Goal: Task Accomplishment & Management: Complete application form

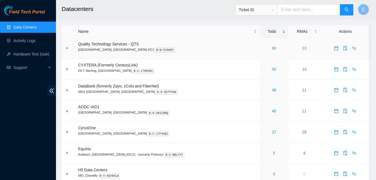
click at [263, 47] on div "60" at bounding box center [274, 48] width 22 height 6
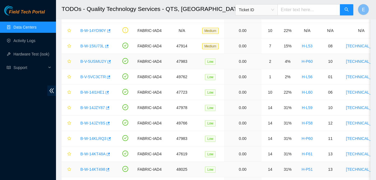
scroll to position [222, 0]
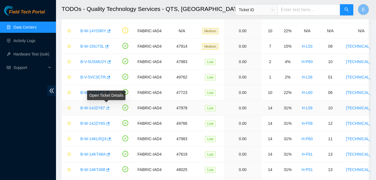
click at [107, 107] on icon "button" at bounding box center [107, 107] width 3 height 3
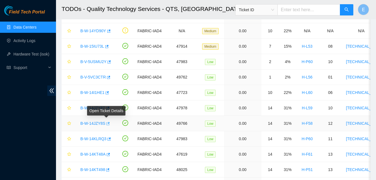
click at [106, 123] on icon "button" at bounding box center [107, 123] width 3 height 3
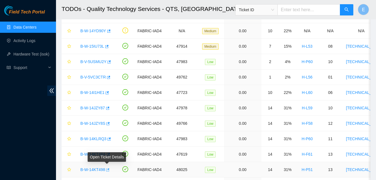
click at [106, 170] on icon "button" at bounding box center [107, 169] width 3 height 3
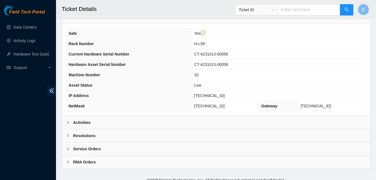
scroll to position [200, 0]
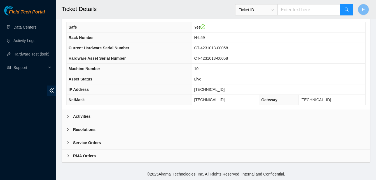
click at [84, 116] on b "Activities" at bounding box center [81, 116] width 17 height 6
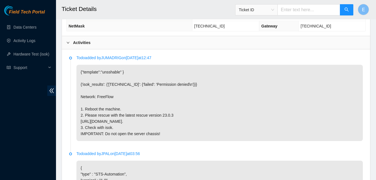
scroll to position [274, 0]
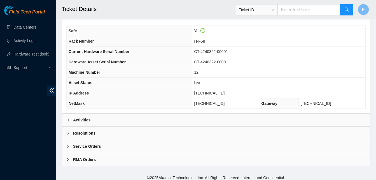
scroll to position [200, 0]
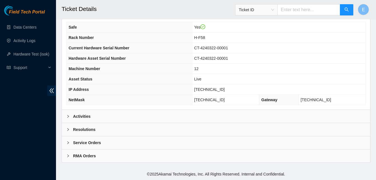
click at [81, 117] on b "Activities" at bounding box center [81, 116] width 17 height 6
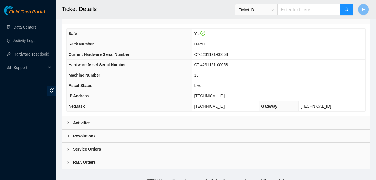
scroll to position [195, 0]
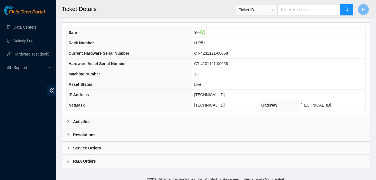
click at [73, 123] on b "Activities" at bounding box center [81, 121] width 17 height 6
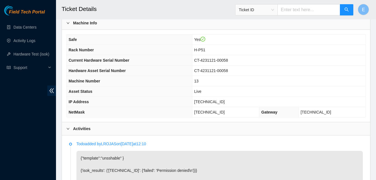
scroll to position [188, 0]
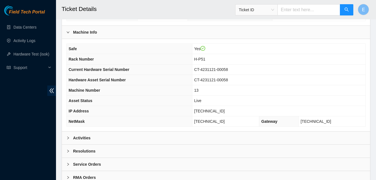
scroll to position [200, 0]
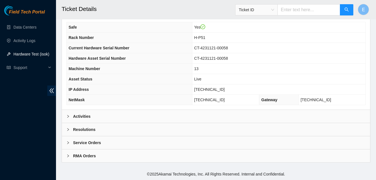
click at [17, 53] on link "Hardware Test (isok)" at bounding box center [31, 54] width 36 height 4
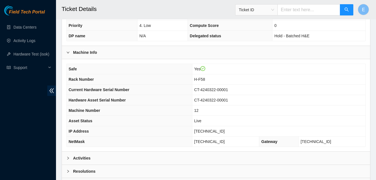
scroll to position [159, 0]
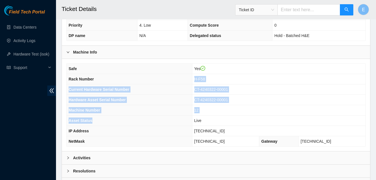
drag, startPoint x: 163, startPoint y: 78, endPoint x: 218, endPoint y: 150, distance: 90.3
click at [218, 150] on div "Safe Yes Rack Number H-F58 Current Hardware Serial Number CT-4240322-00001 Hard…" at bounding box center [216, 105] width 308 height 92
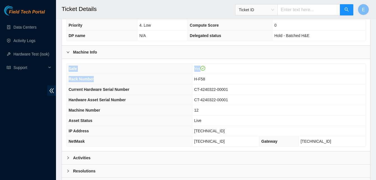
click at [158, 93] on th "Current Hardware Serial Number" at bounding box center [129, 89] width 125 height 10
click at [109, 9] on h2 "Ticket Details" at bounding box center [189, 9] width 255 height 18
drag, startPoint x: 202, startPoint y: 129, endPoint x: 231, endPoint y: 131, distance: 28.9
click at [231, 131] on td "23.55.100.143" at bounding box center [278, 131] width 173 height 10
copy span "23.55.100.143"
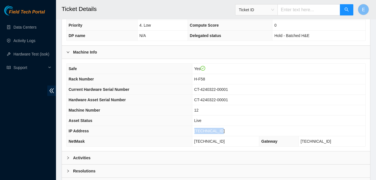
scroll to position [200, 0]
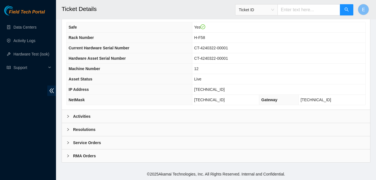
click at [83, 117] on b "Activities" at bounding box center [81, 116] width 17 height 6
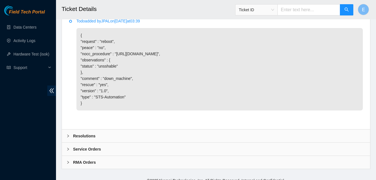
scroll to position [456, 0]
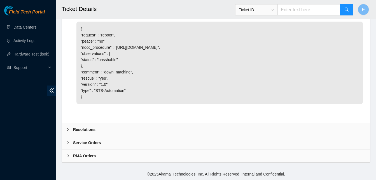
click at [76, 129] on b "Resolutions" at bounding box center [84, 129] width 22 height 6
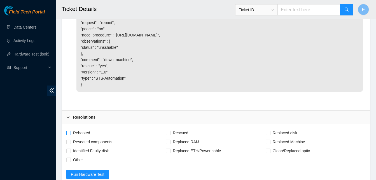
click at [73, 137] on span "Rebooted" at bounding box center [82, 132] width 22 height 9
click at [70, 134] on input "Rebooted" at bounding box center [68, 132] width 4 height 4
checkbox input "true"
click at [170, 134] on input "Rescued" at bounding box center [168, 132] width 4 height 4
checkbox input "true"
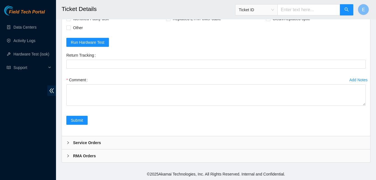
scroll to position [596, 0]
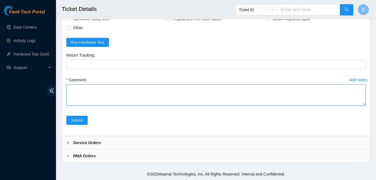
click at [95, 99] on textarea "Comment" at bounding box center [215, 94] width 299 height 21
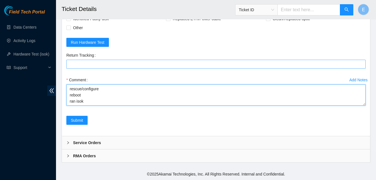
paste textarea "335347 11-09-2025 05:21:42 23.55.100.143 COMPLETE Result Detail Message Ticket …"
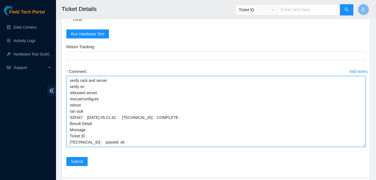
scroll to position [0, 0]
drag, startPoint x: 365, startPoint y: 108, endPoint x: 365, endPoint y: 167, distance: 58.5
click at [365, 147] on textarea "verify rack and server verify sn rebooted server rescue/configure reboot ran is…" at bounding box center [215, 111] width 299 height 71
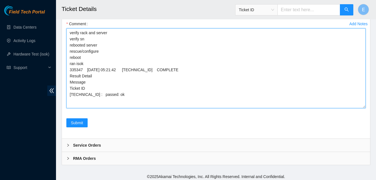
scroll to position [659, 0]
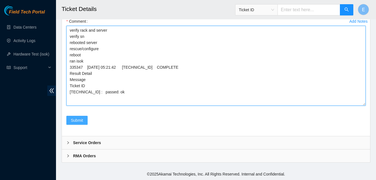
type textarea "verify rack and server verify sn rebooted server rescue/configure reboot ran is…"
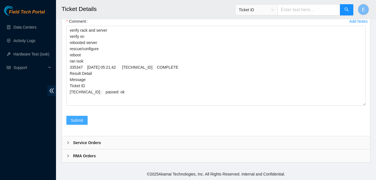
click at [80, 122] on span "Submit" at bounding box center [77, 120] width 12 height 6
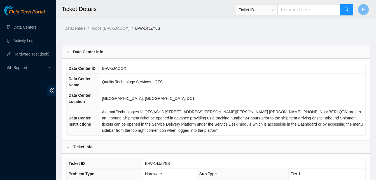
scroll to position [200, 0]
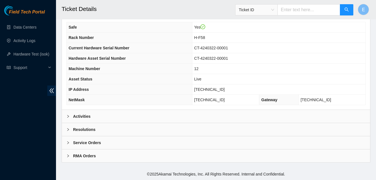
click at [84, 114] on b "Activities" at bounding box center [81, 116] width 17 height 6
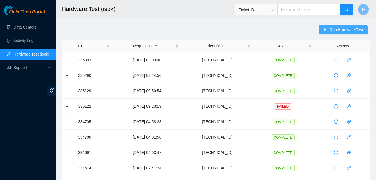
click at [332, 30] on span "Run Hardware Test" at bounding box center [347, 30] width 34 height 6
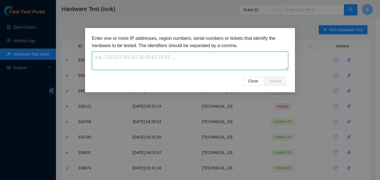
click at [188, 60] on textarea at bounding box center [190, 61] width 197 height 18
paste textarea "23.52.15.16"
type textarea "23.52.15.16"
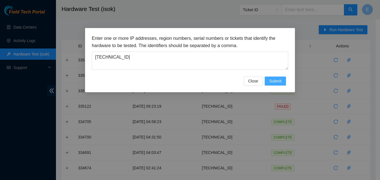
click at [281, 80] on span "Submit" at bounding box center [275, 81] width 12 height 6
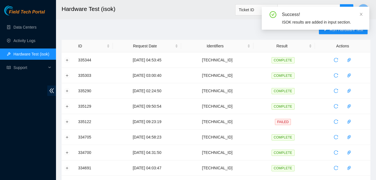
click at [364, 14] on div "Success! ISOK results are added in input section." at bounding box center [316, 18] width 108 height 23
click at [363, 14] on icon "close" at bounding box center [361, 14] width 4 height 4
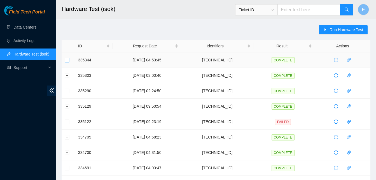
click at [67, 62] on button "Expand row" at bounding box center [67, 60] width 4 height 4
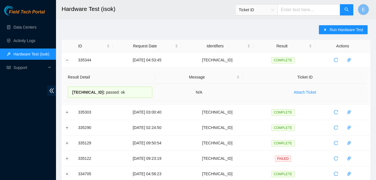
drag, startPoint x: 78, startPoint y: 60, endPoint x: 117, endPoint y: 92, distance: 50.1
copy tbody "335344 11-09-2025 04:53:45 23.52.15.16 COMPLETE Result Detail Message Ticket ID…"
click at [68, 59] on button "Collapse row" at bounding box center [67, 60] width 4 height 4
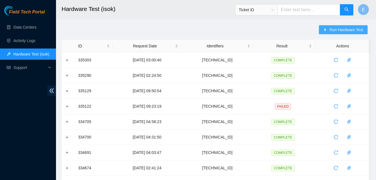
click at [338, 29] on span "Run Hardware Test" at bounding box center [347, 30] width 34 height 6
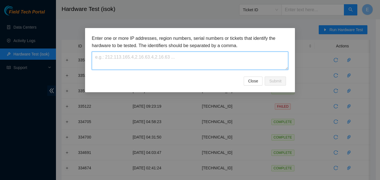
drag, startPoint x: 157, startPoint y: 64, endPoint x: 169, endPoint y: -11, distance: 75.6
click at [169, 0] on html "Field Tech Portal Data Centers Activity Logs Hardware Test (isok) Support Hardw…" at bounding box center [190, 90] width 380 height 180
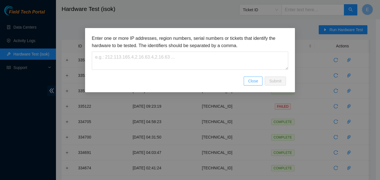
click at [250, 84] on button "Close" at bounding box center [253, 80] width 19 height 9
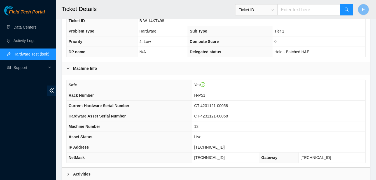
scroll to position [143, 0]
drag, startPoint x: 209, startPoint y: 145, endPoint x: 227, endPoint y: 147, distance: 18.6
click at [225, 147] on span "[TECHNICAL_ID]" at bounding box center [209, 147] width 31 height 4
copy span "[TECHNICAL_ID]"
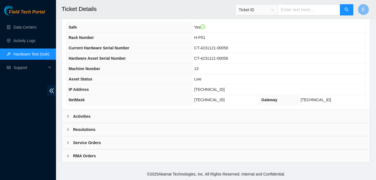
click at [88, 115] on b "Activities" at bounding box center [81, 116] width 17 height 6
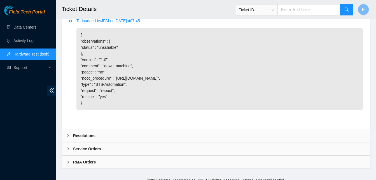
scroll to position [456, 0]
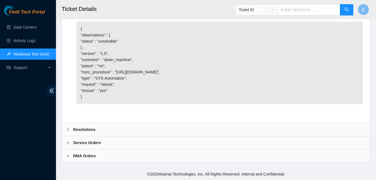
click at [80, 131] on b "Resolutions" at bounding box center [84, 129] width 22 height 6
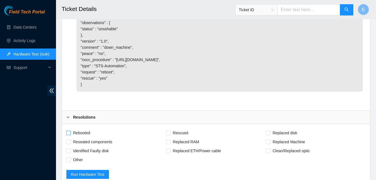
click at [71, 137] on span "Rebooted" at bounding box center [82, 132] width 22 height 9
click at [70, 134] on input "Rebooted" at bounding box center [68, 132] width 4 height 4
checkbox input "true"
click at [171, 137] on span "Rescued" at bounding box center [181, 132] width 20 height 9
click at [170, 134] on input "Rescued" at bounding box center [168, 132] width 4 height 4
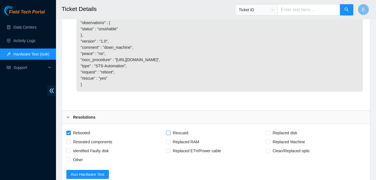
checkbox input "true"
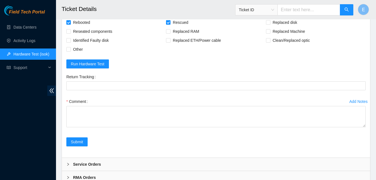
scroll to position [600, 0]
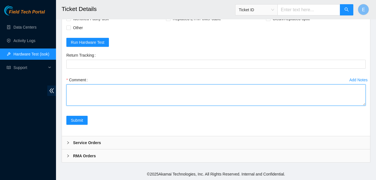
click at [74, 93] on textarea "Comment" at bounding box center [215, 94] width 299 height 21
paste textarea "335344 11-09-2025 04:53:45 23.52.15.16 COMPLETE Result Detail Message Ticket ID…"
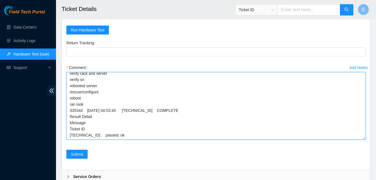
scroll to position [2, 0]
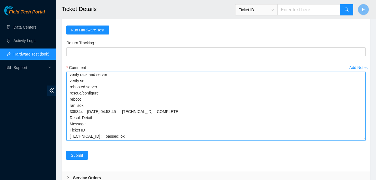
drag, startPoint x: 363, startPoint y: 104, endPoint x: 362, endPoint y: 152, distance: 47.3
click at [362, 141] on textarea "verify rack and server verify sn rebooted server rescue/configure reboot ran is…" at bounding box center [215, 106] width 299 height 69
type textarea "verify rack and server verify sn rebooted server rescue/configure reboot ran is…"
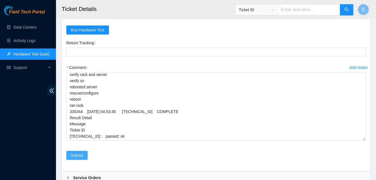
click at [84, 160] on button "Submit" at bounding box center [76, 155] width 21 height 9
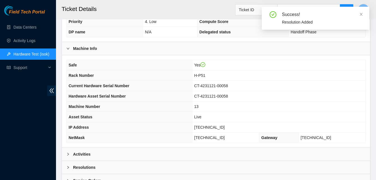
scroll to position [200, 0]
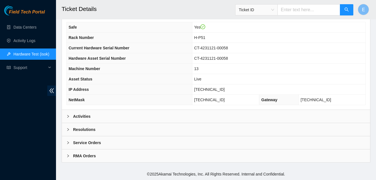
click at [84, 114] on b "Activities" at bounding box center [81, 116] width 17 height 6
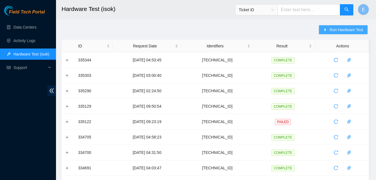
click at [332, 30] on span "Run Hardware Test" at bounding box center [347, 30] width 34 height 6
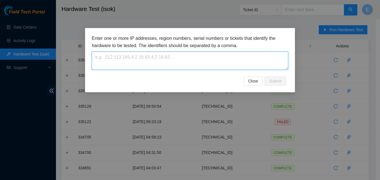
click at [147, 62] on textarea at bounding box center [190, 61] width 197 height 18
paste textarea "[TECHNICAL_ID]"
type textarea "[TECHNICAL_ID]"
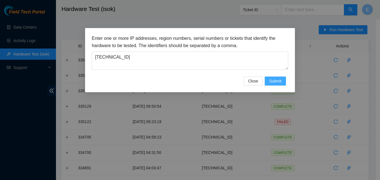
click at [276, 81] on span "Submit" at bounding box center [275, 81] width 12 height 6
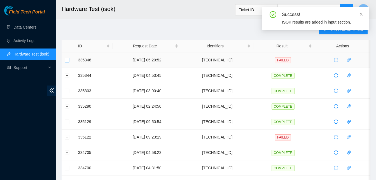
click at [67, 62] on button "Expand row" at bounding box center [67, 60] width 4 height 4
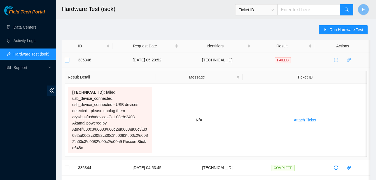
click at [65, 59] on button "Collapse row" at bounding box center [67, 60] width 4 height 4
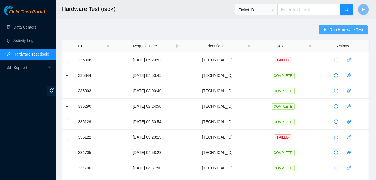
click at [338, 32] on span "Run Hardware Test" at bounding box center [347, 30] width 34 height 6
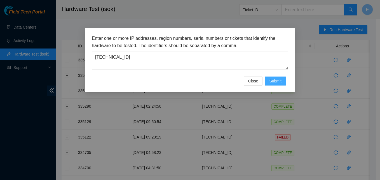
click at [279, 79] on span "Submit" at bounding box center [275, 81] width 12 height 6
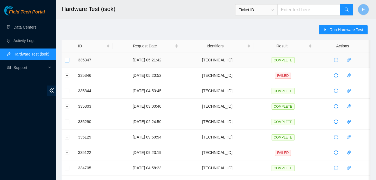
click at [67, 60] on button "Expand row" at bounding box center [67, 60] width 4 height 4
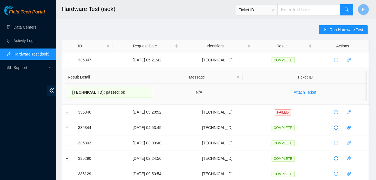
drag, startPoint x: 77, startPoint y: 60, endPoint x: 127, endPoint y: 92, distance: 59.0
copy tbody "335347 11-09-2025 05:21:42 23.55.100.143 COMPLETE Result Detail Message Ticket …"
click at [29, 39] on link "Activity Logs" at bounding box center [24, 40] width 22 height 4
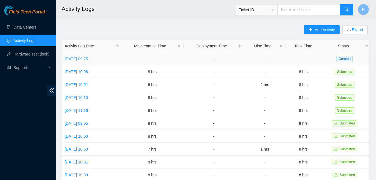
click at [73, 58] on link "[DATE] 09:25" at bounding box center [76, 59] width 23 height 4
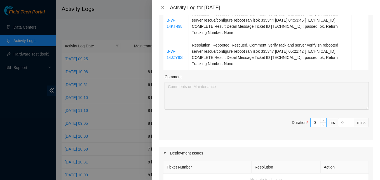
scroll to position [284, 0]
click at [320, 121] on span "Decrease Value" at bounding box center [323, 123] width 6 height 5
click at [315, 118] on input "0" at bounding box center [319, 122] width 16 height 8
type input "9"
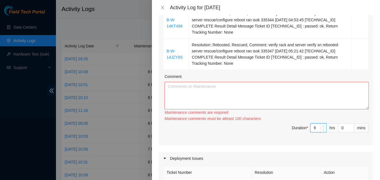
type input "9"
click at [208, 82] on textarea "Comment" at bounding box center [267, 95] width 204 height 27
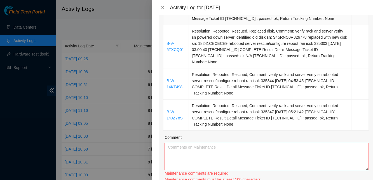
scroll to position [183, 0]
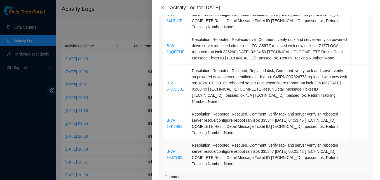
drag, startPoint x: 165, startPoint y: 61, endPoint x: 283, endPoint y: 154, distance: 150.4
click at [283, 154] on tbody "B-W-14M4KCY Resolution: Rebooted, Rescued, Comment: verify rack and server veri…" at bounding box center [267, 58] width 206 height 223
copy tbody "B-W-14M4KCY Resolution: Rebooted, Rescued, Comment: verify rack and server veri…"
paste textarea "B-W-14M4KCY Resolution: Rebooted, Rescued, Comment: verify rack and server veri…"
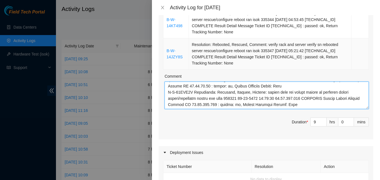
scroll to position [284, 0]
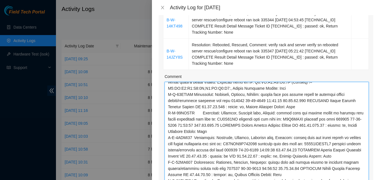
drag, startPoint x: 363, startPoint y: 92, endPoint x: 366, endPoint y: 189, distance: 96.4
click at [366, 180] on html "Field Tech Portal Data Centers Activity Logs Hardware Test (isok) Support Activ…" at bounding box center [190, 90] width 380 height 180
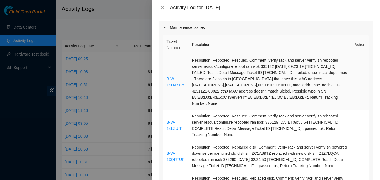
scroll to position [76, 0]
type textarea "B-W-14M4KCY Resolution: Rebooted, Rescued, Comment: verify rack and server veri…"
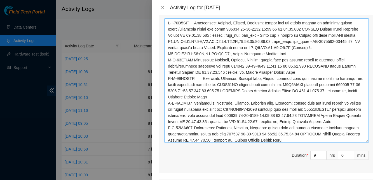
scroll to position [347, 0]
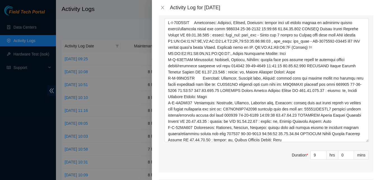
click at [230, 150] on span "Duration * 9 hrs 0 mins" at bounding box center [266, 158] width 206 height 16
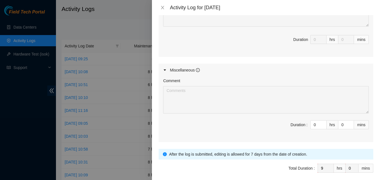
scroll to position [588, 0]
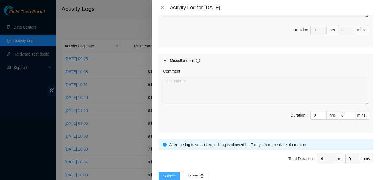
click at [169, 173] on span "Submit" at bounding box center [169, 176] width 12 height 6
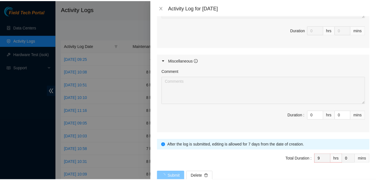
scroll to position [0, 0]
